Goal: Navigation & Orientation: Find specific page/section

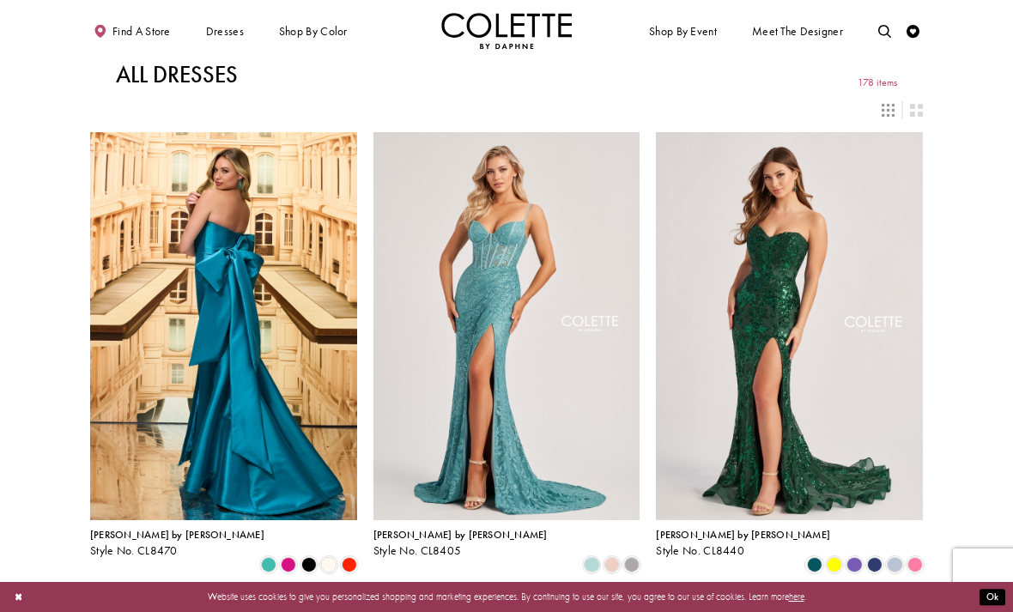
click at [881, 111] on icon "Switch layout to 3 columns" at bounding box center [887, 110] width 13 height 13
click at [886, 106] on icon "Switch layout to 3 columns" at bounding box center [887, 110] width 13 height 13
click at [0, 0] on div "Primary block" at bounding box center [0, 0] width 0 height 0
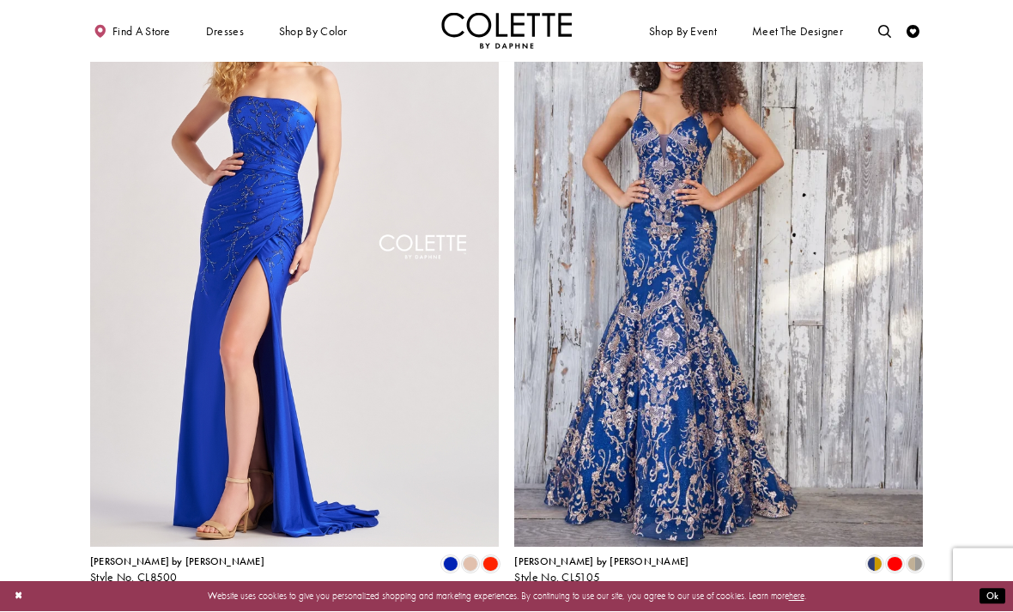
scroll to position [2107, 0]
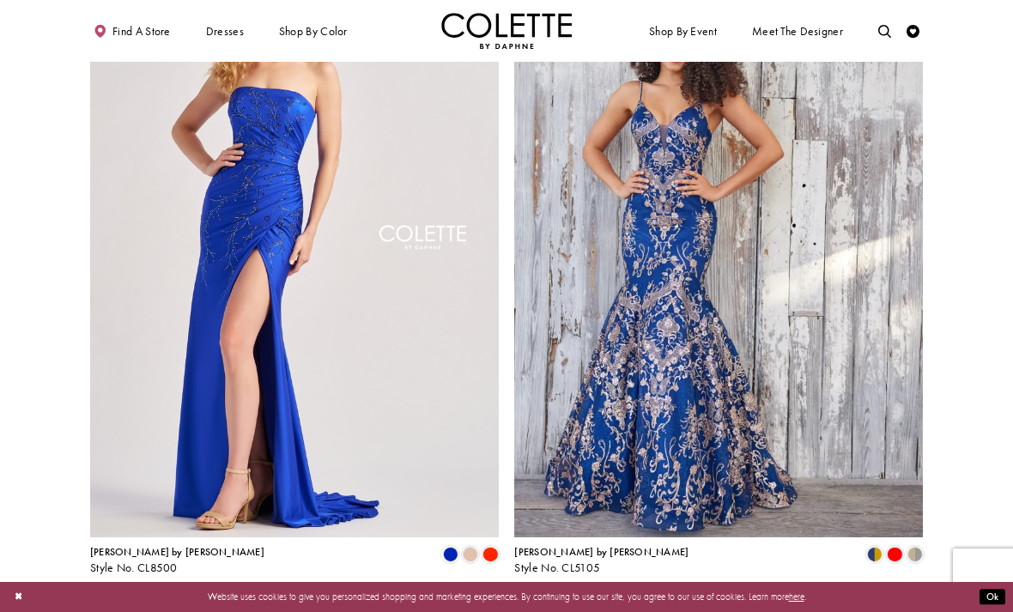
click at [493, 599] on link "2" at bounding box center [488, 608] width 14 height 19
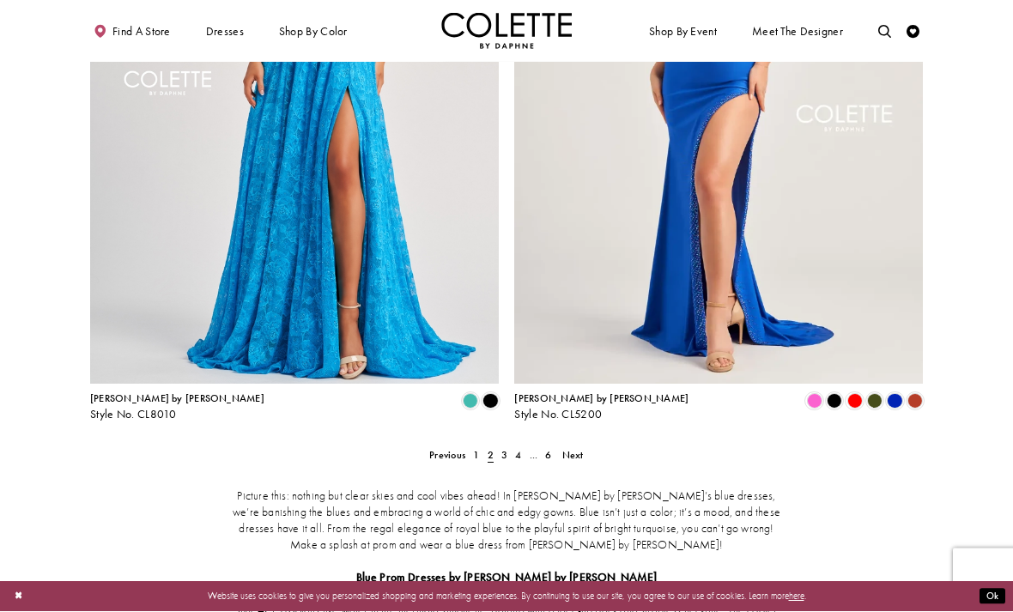
scroll to position [2260, 0]
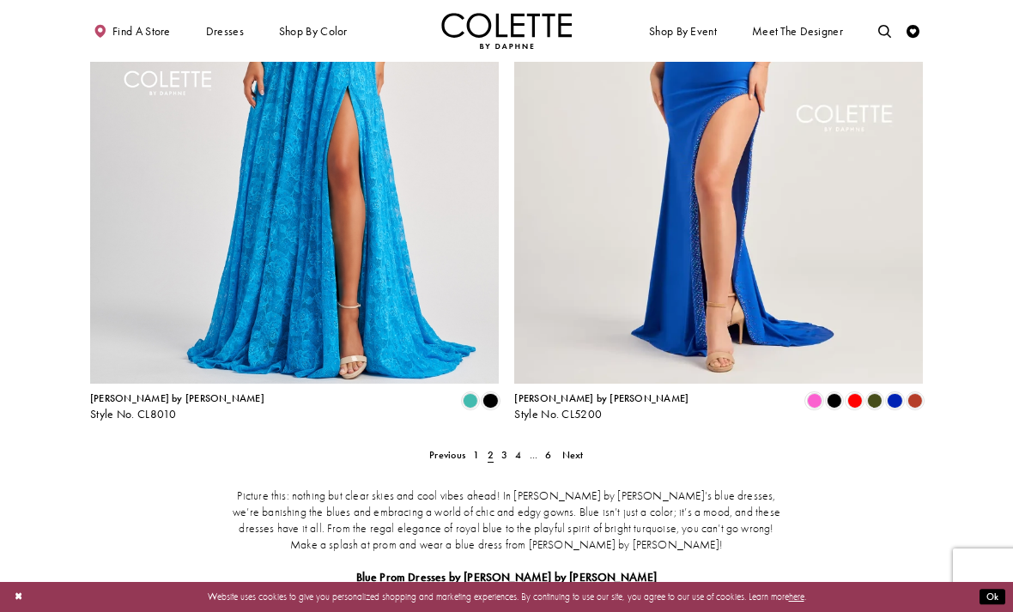
click at [503, 448] on span "3" at bounding box center [504, 455] width 6 height 14
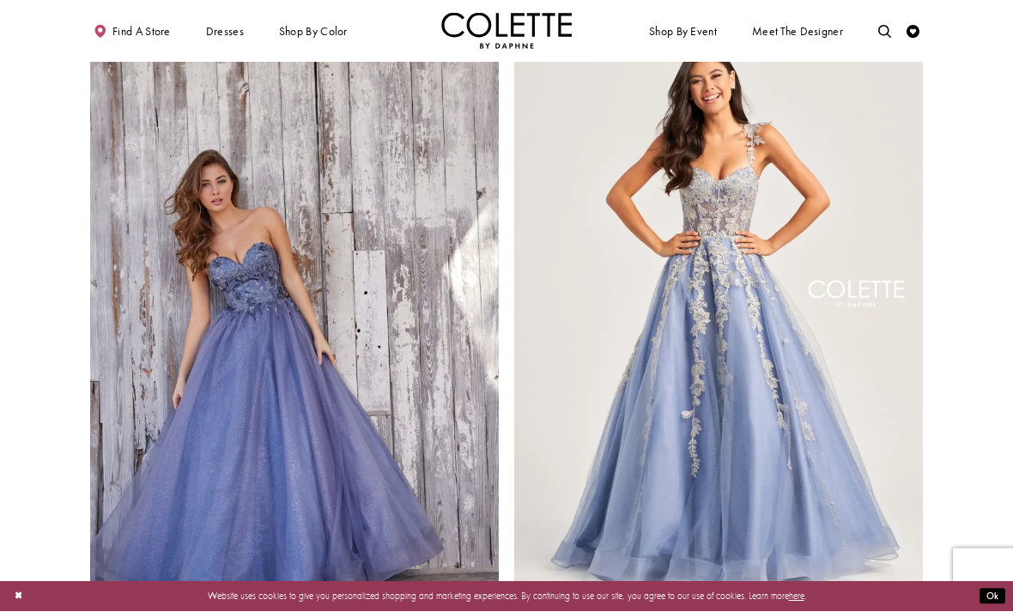
scroll to position [2057, 0]
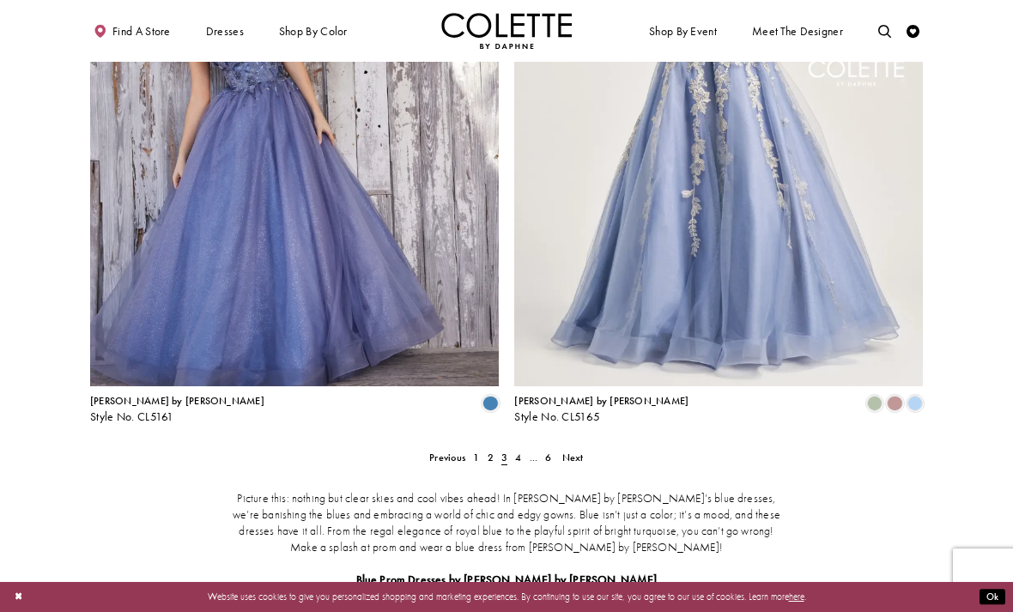
click at [532, 451] on span "..." at bounding box center [533, 458] width 9 height 14
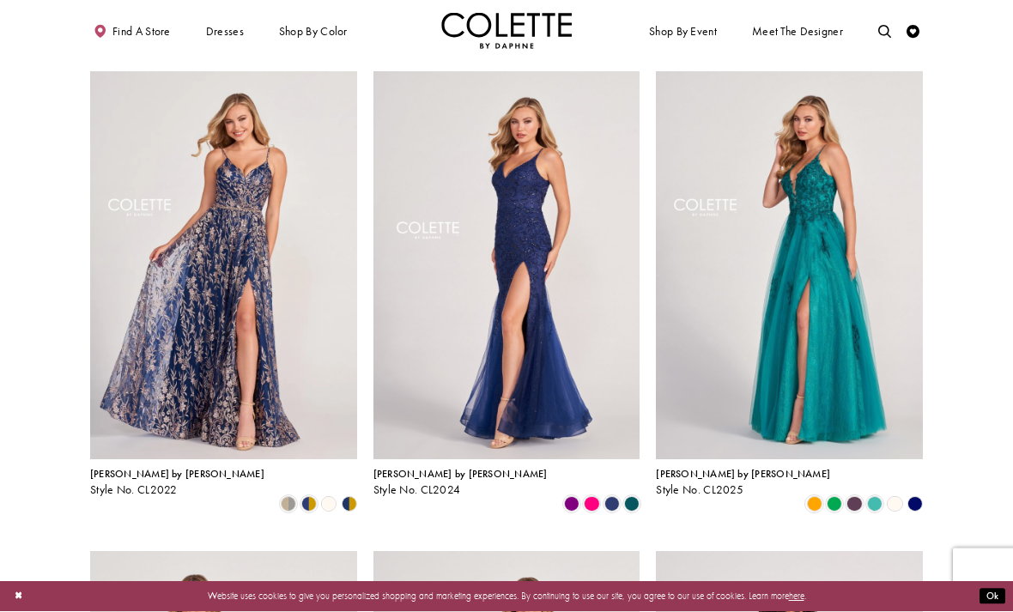
scroll to position [61, 0]
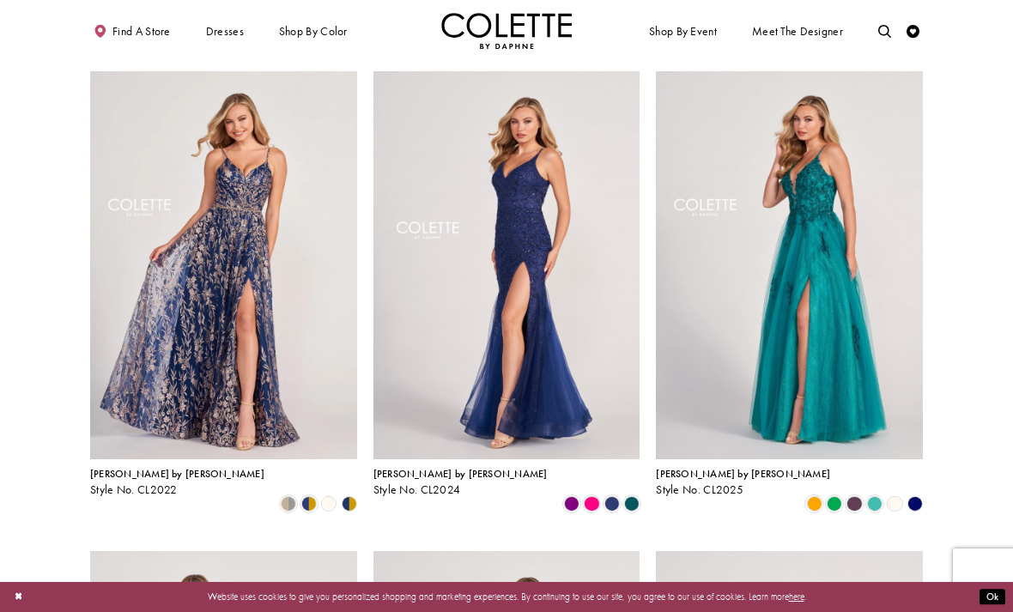
click at [923, 493] on div "Product List" at bounding box center [914, 503] width 20 height 20
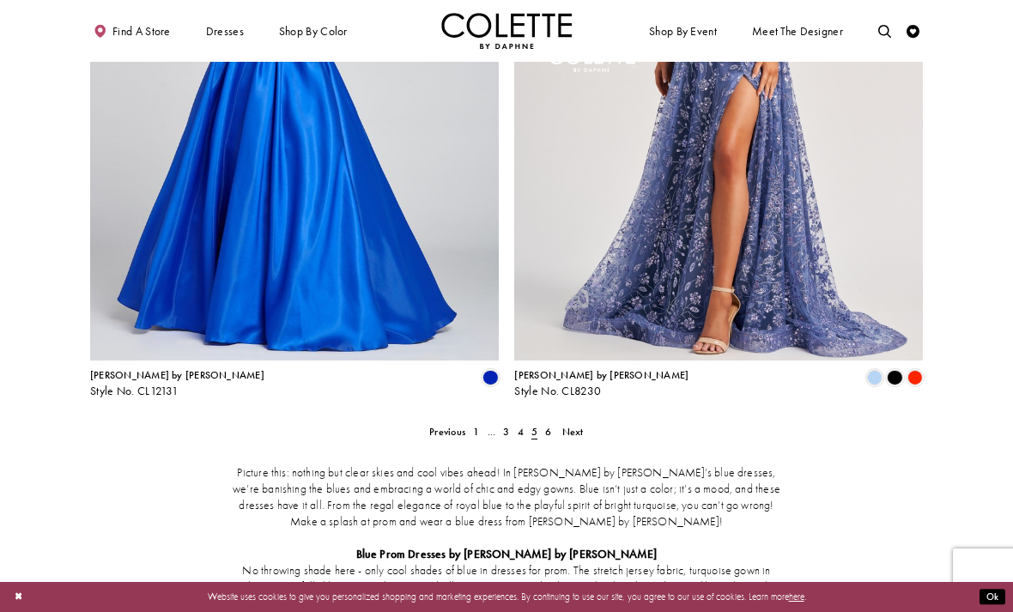
scroll to position [2284, 0]
click at [523, 424] on span "4" at bounding box center [520, 431] width 6 height 14
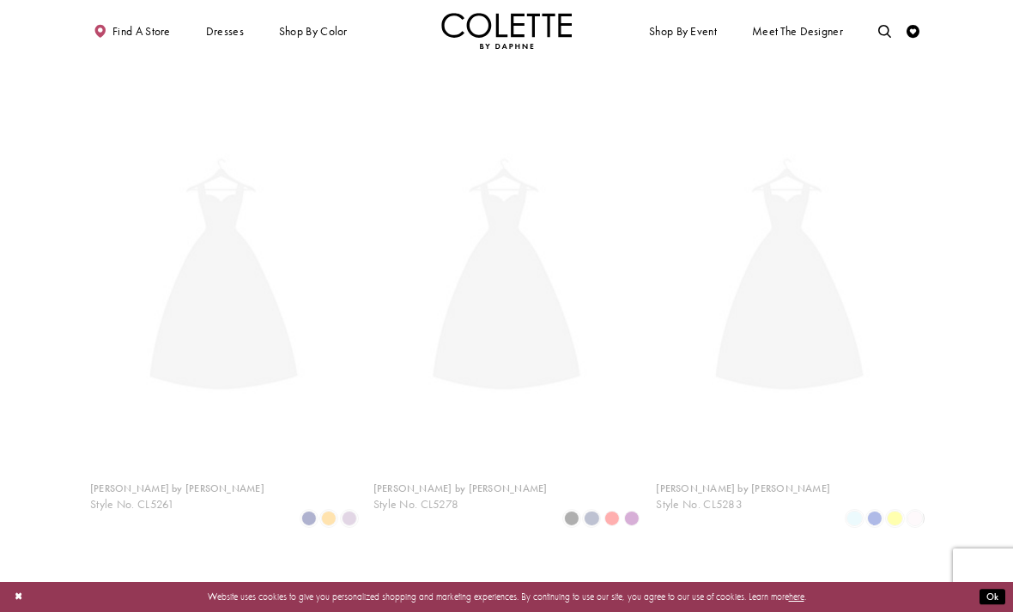
scroll to position [70, 0]
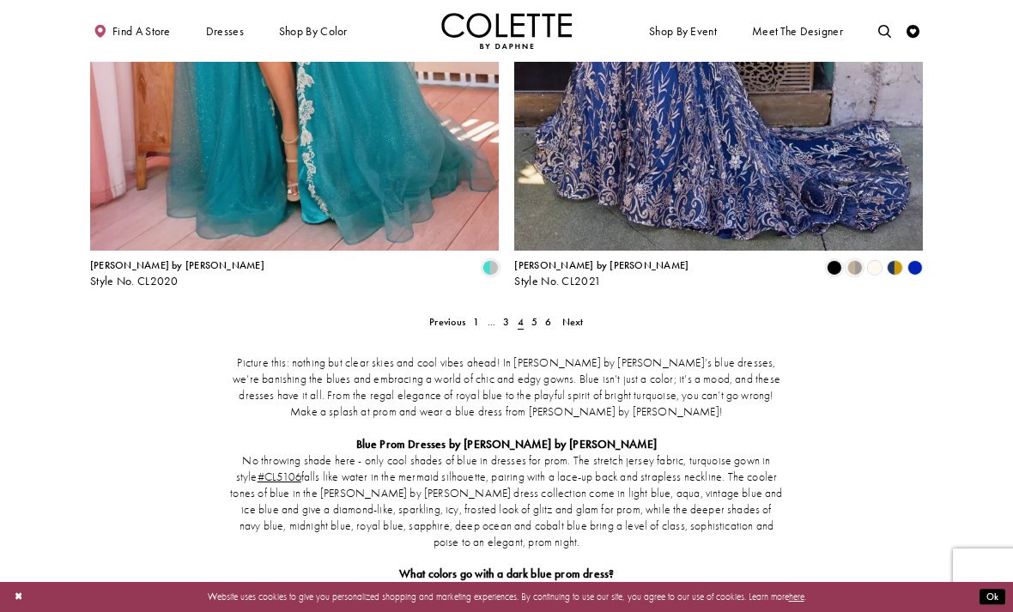
click at [547, 315] on span "6" at bounding box center [548, 322] width 6 height 14
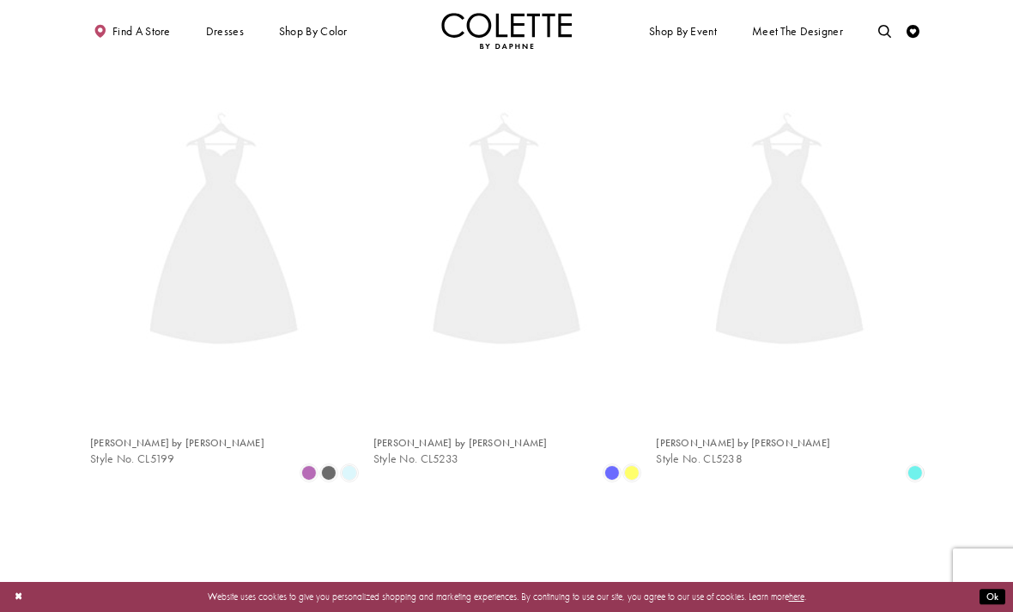
scroll to position [70, 0]
